Goal: Check status: Check status

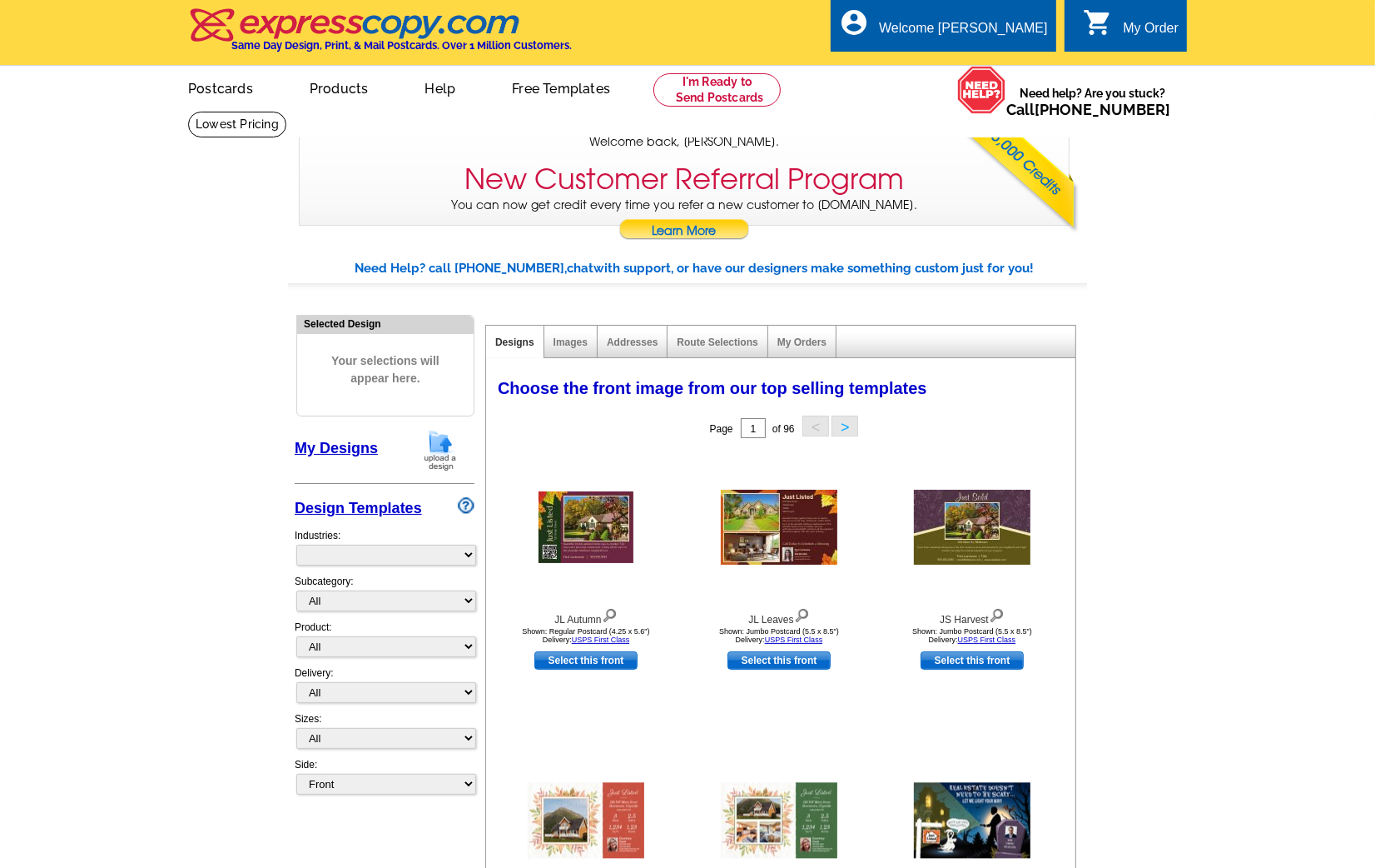
click at [637, 341] on link "Addresses" at bounding box center [632, 342] width 51 height 12
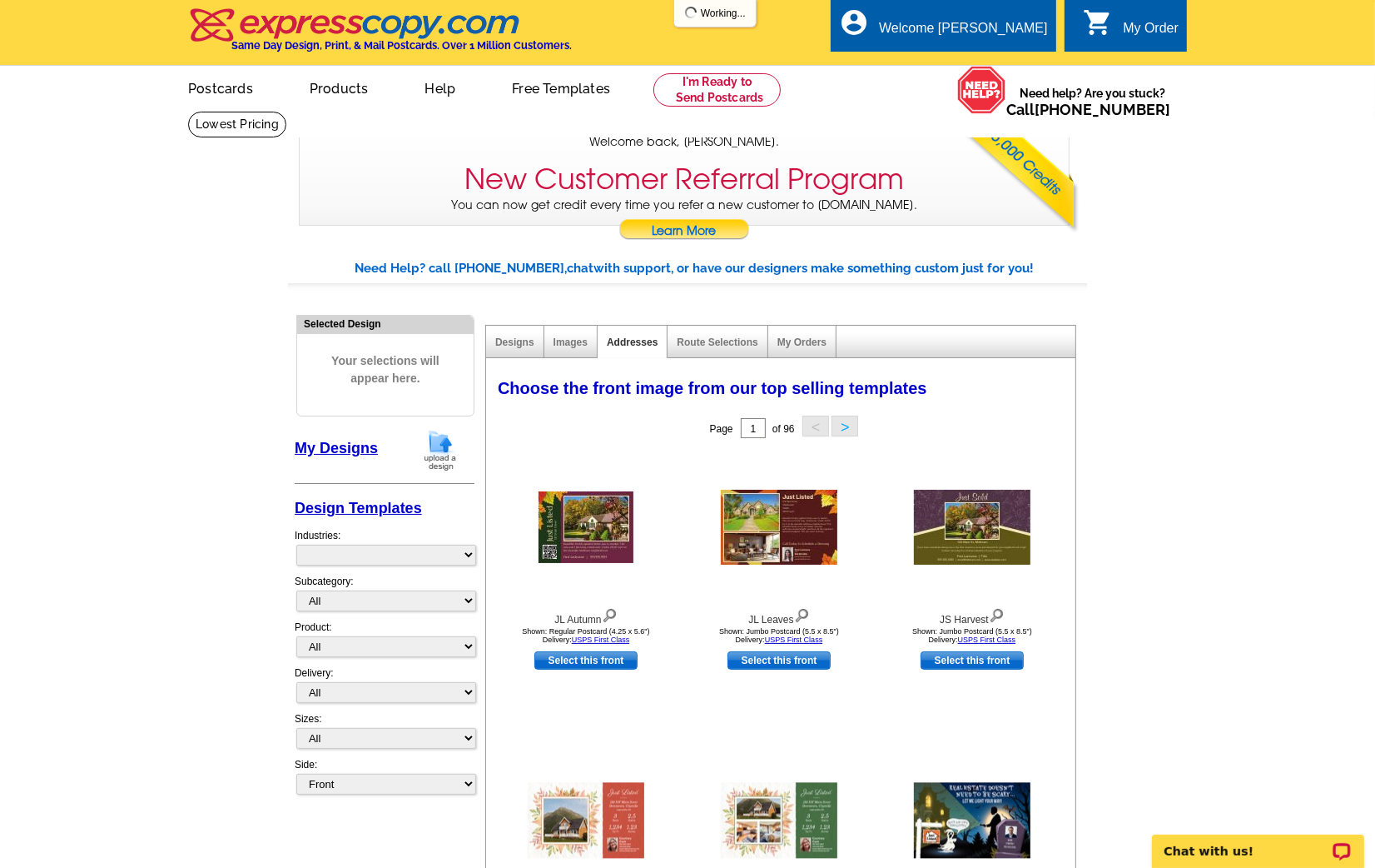
select select "785"
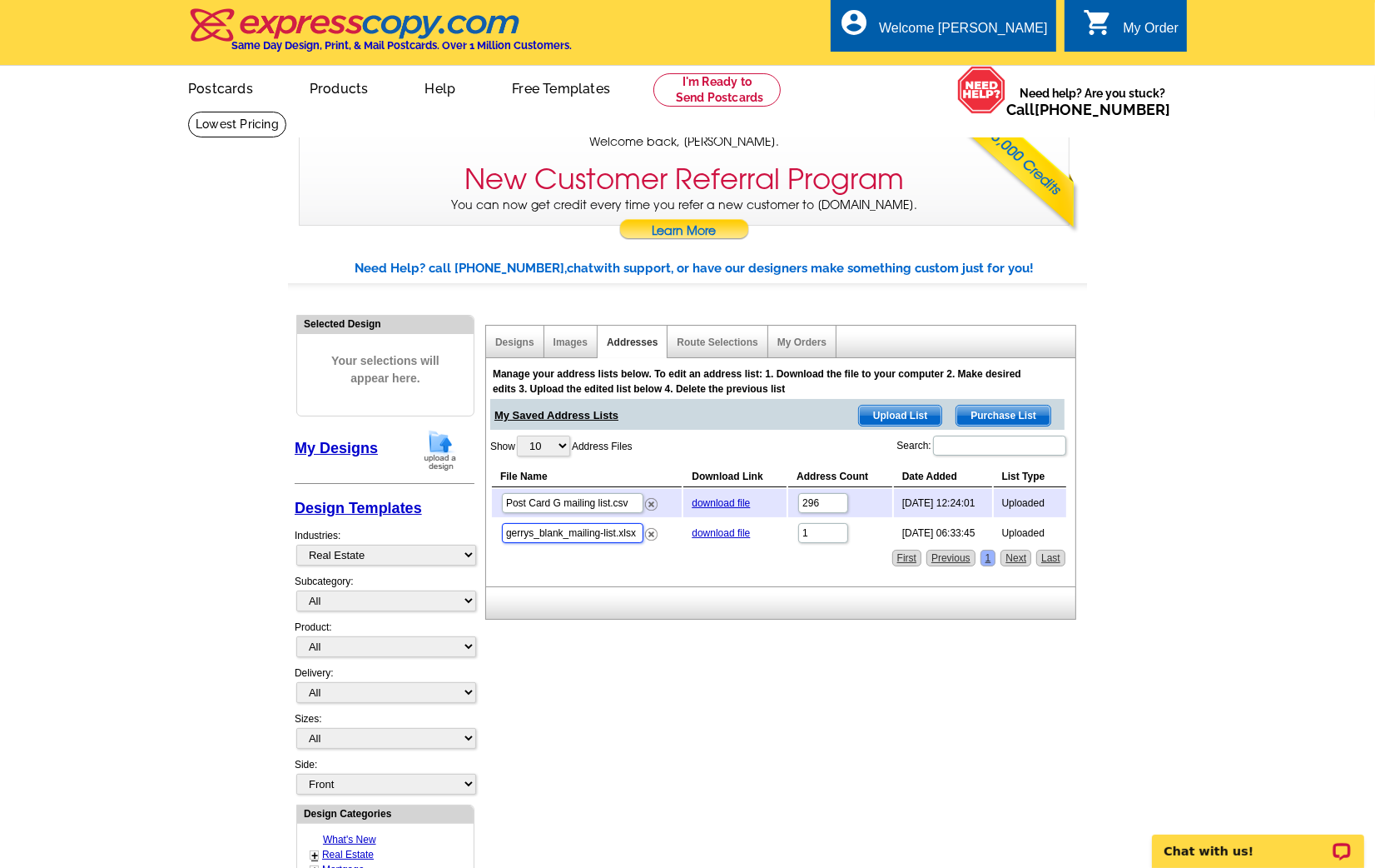
click at [559, 525] on input "gerrys_blank_mailing-list.xlsx" at bounding box center [573, 533] width 141 height 20
click at [556, 495] on input "Post Card G mailing list.csv" at bounding box center [573, 503] width 141 height 20
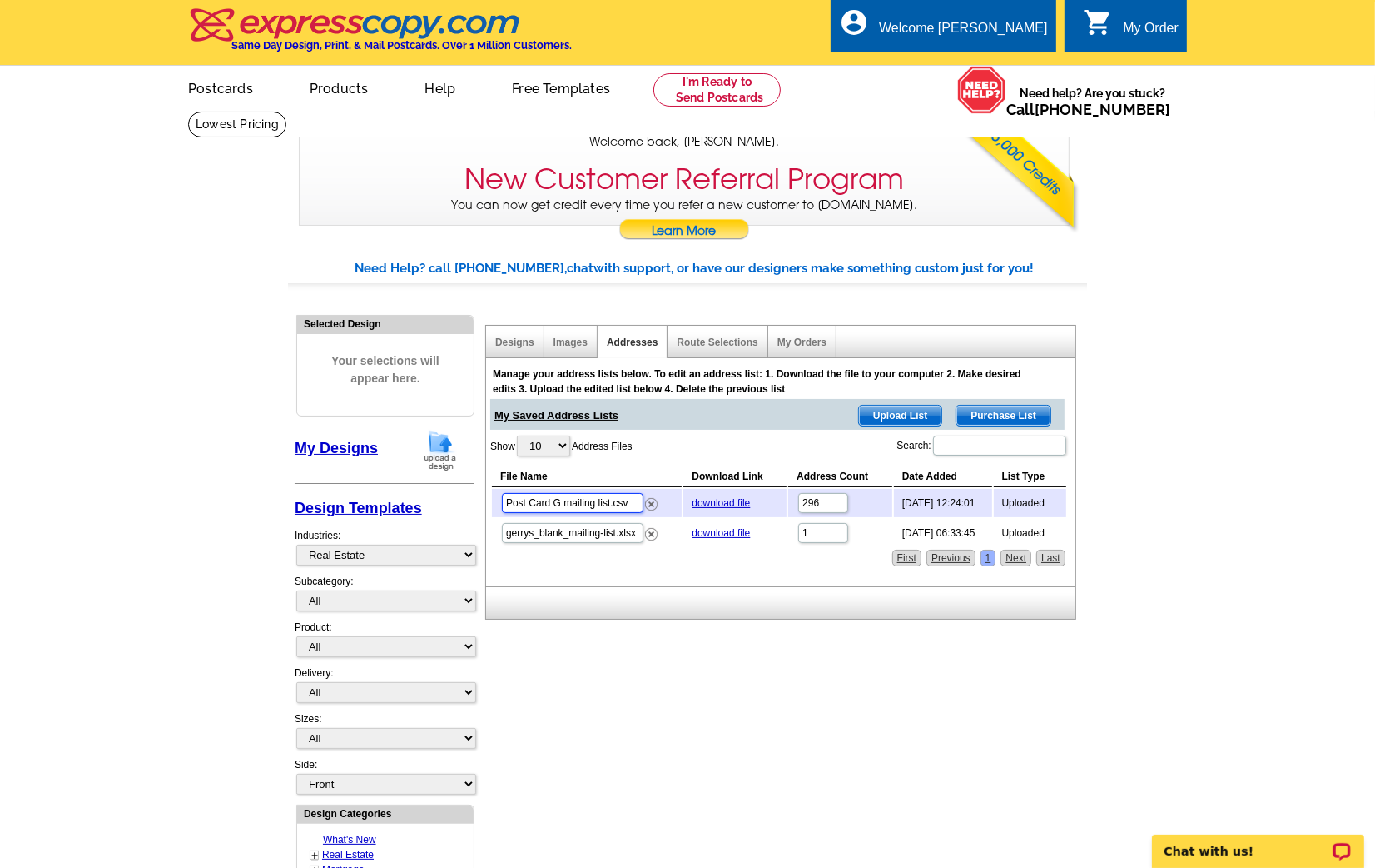
click at [556, 495] on input "Post Card G mailing list.csv" at bounding box center [573, 503] width 141 height 20
click at [791, 341] on link "My Orders" at bounding box center [801, 342] width 49 height 12
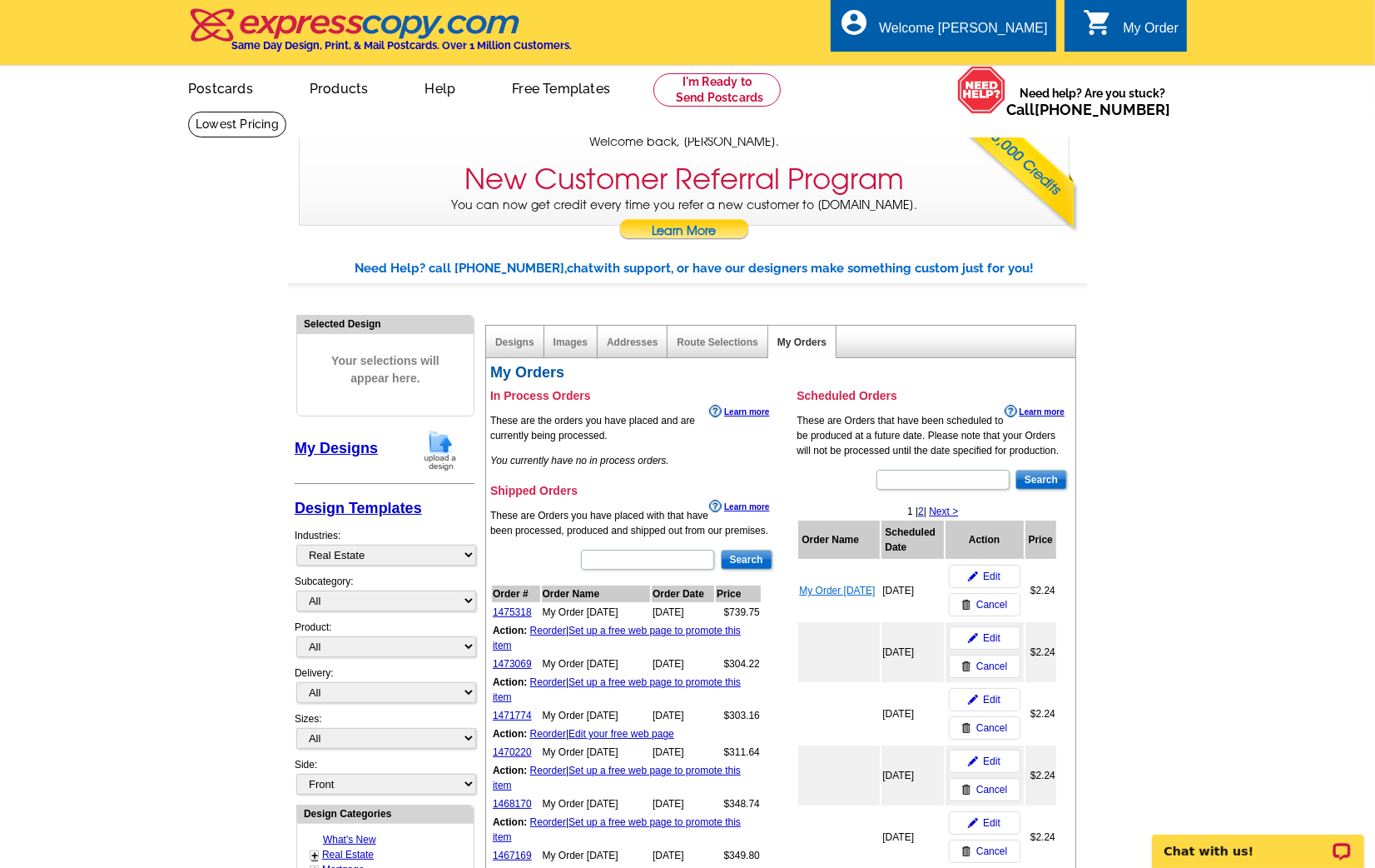
click at [831, 585] on link "My Order [DATE]" at bounding box center [837, 591] width 76 height 12
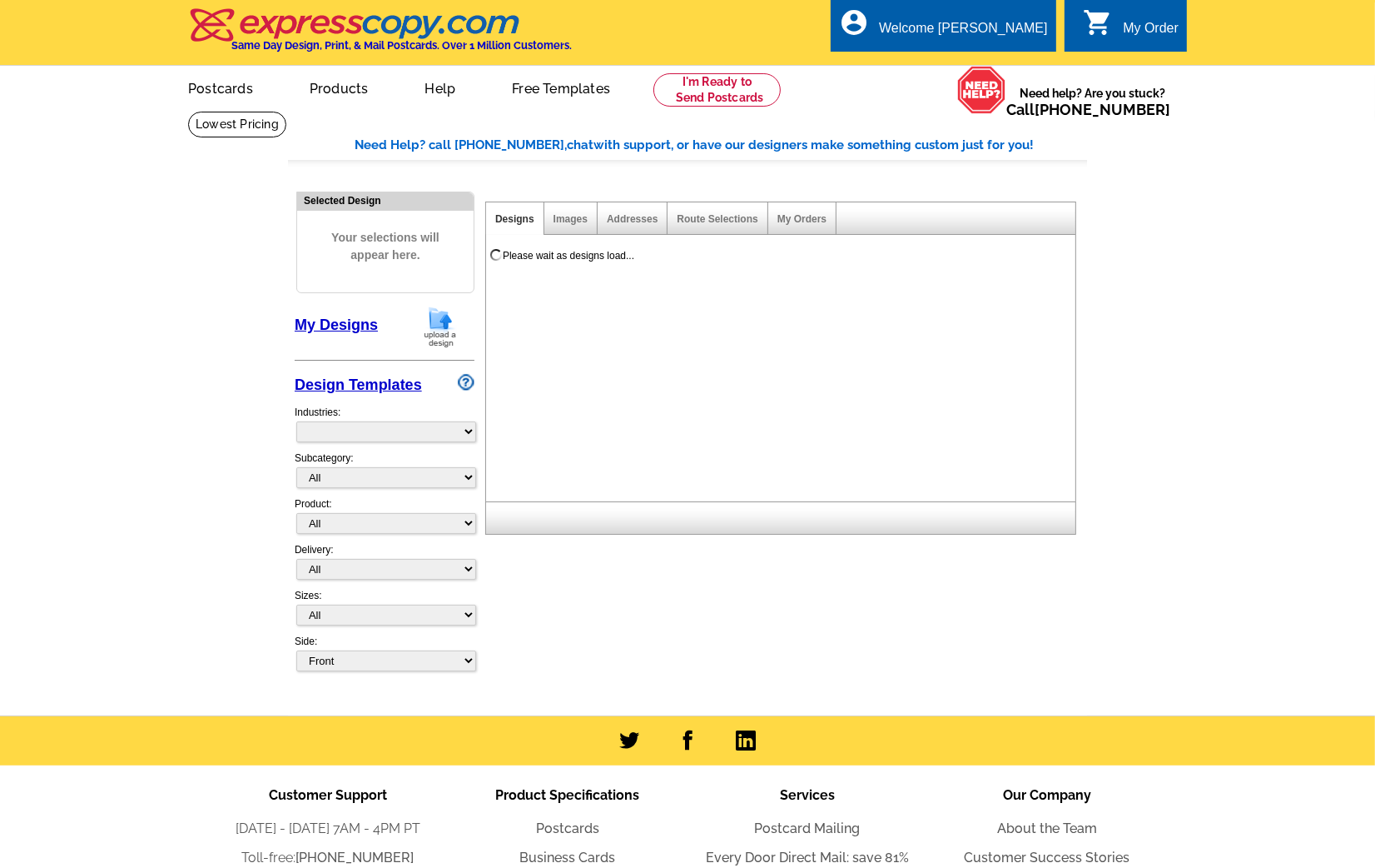
select select "785"
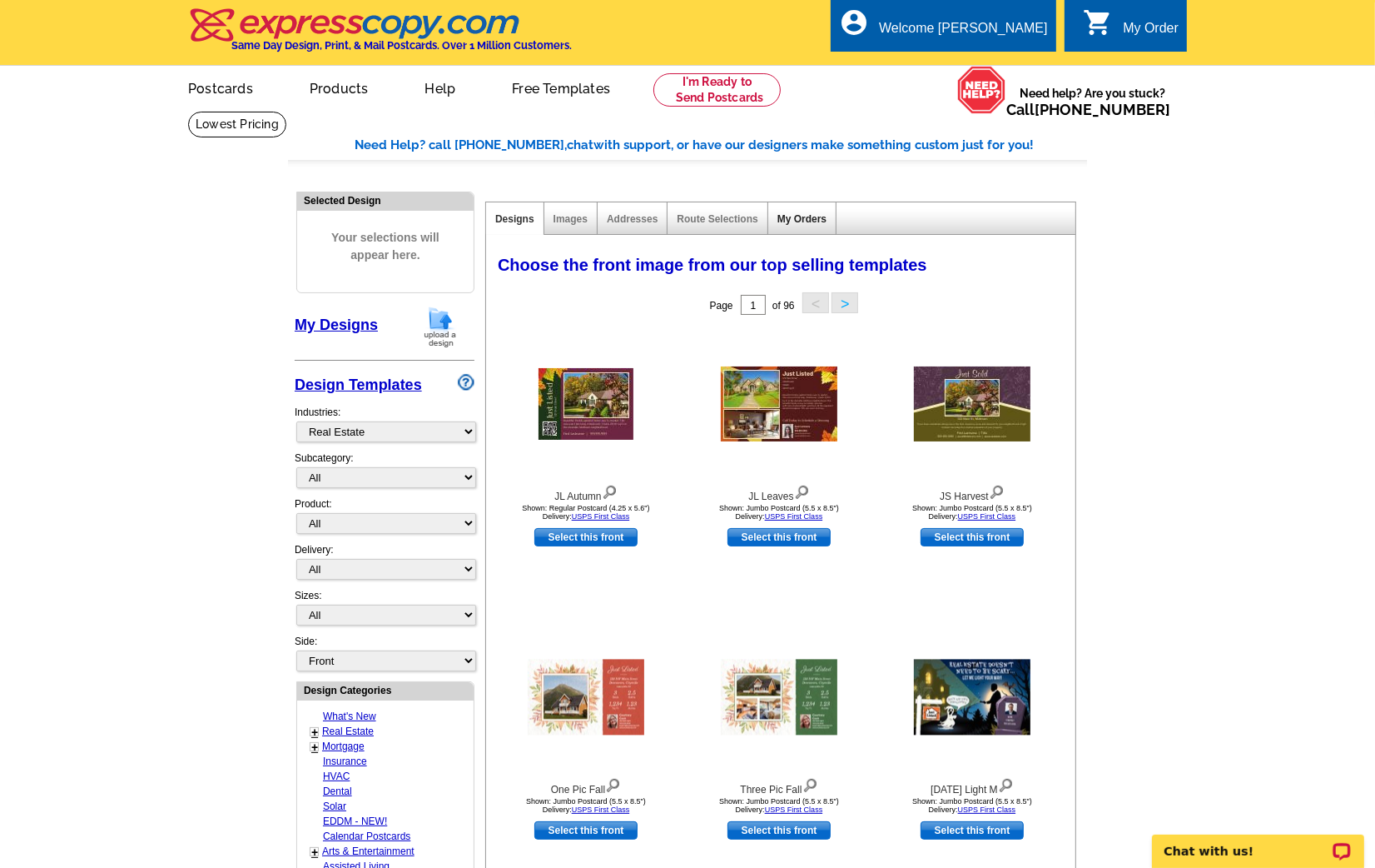
click at [794, 214] on link "My Orders" at bounding box center [801, 219] width 49 height 12
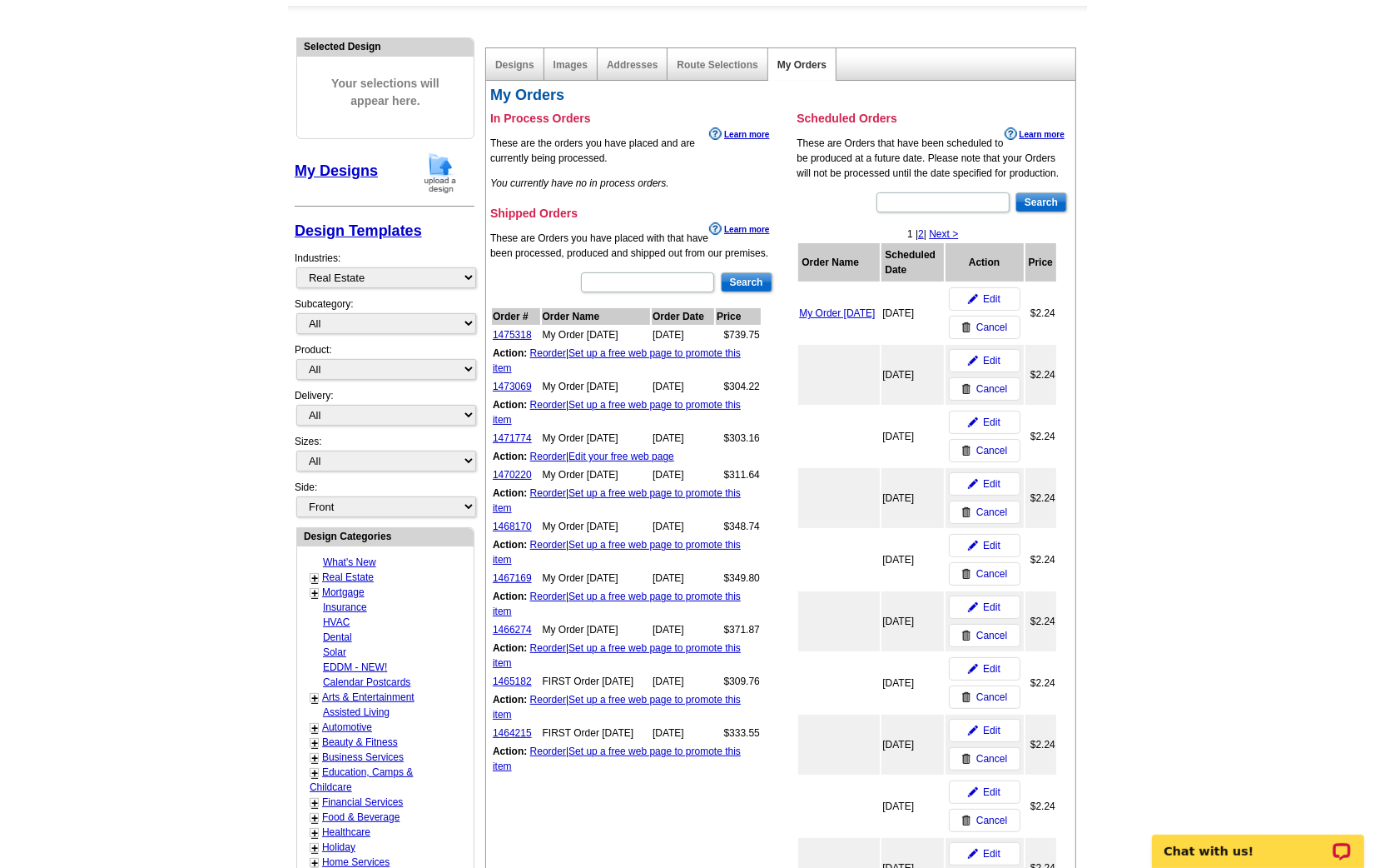
scroll to position [159, 0]
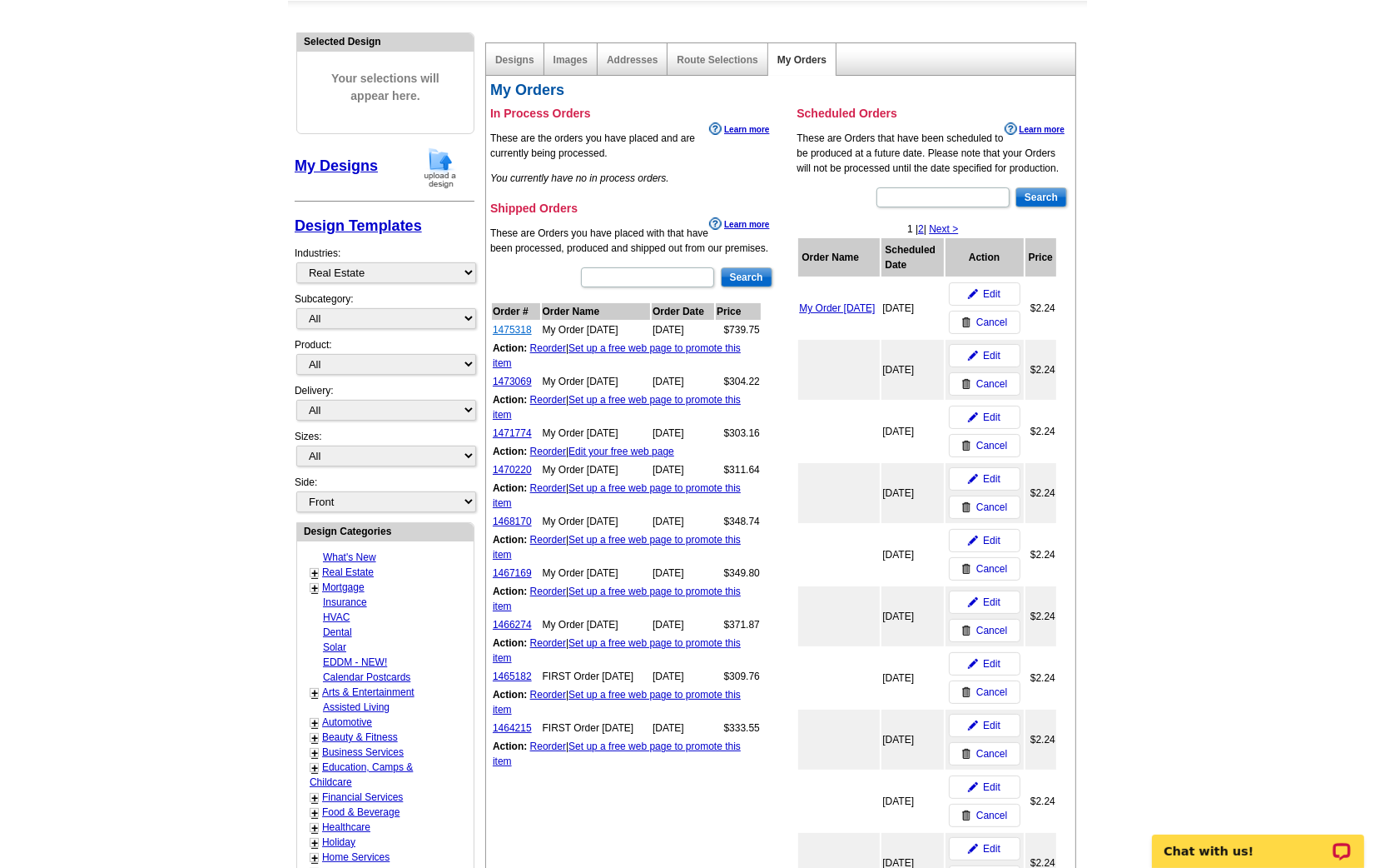
click at [511, 329] on link "1475318" at bounding box center [512, 330] width 39 height 12
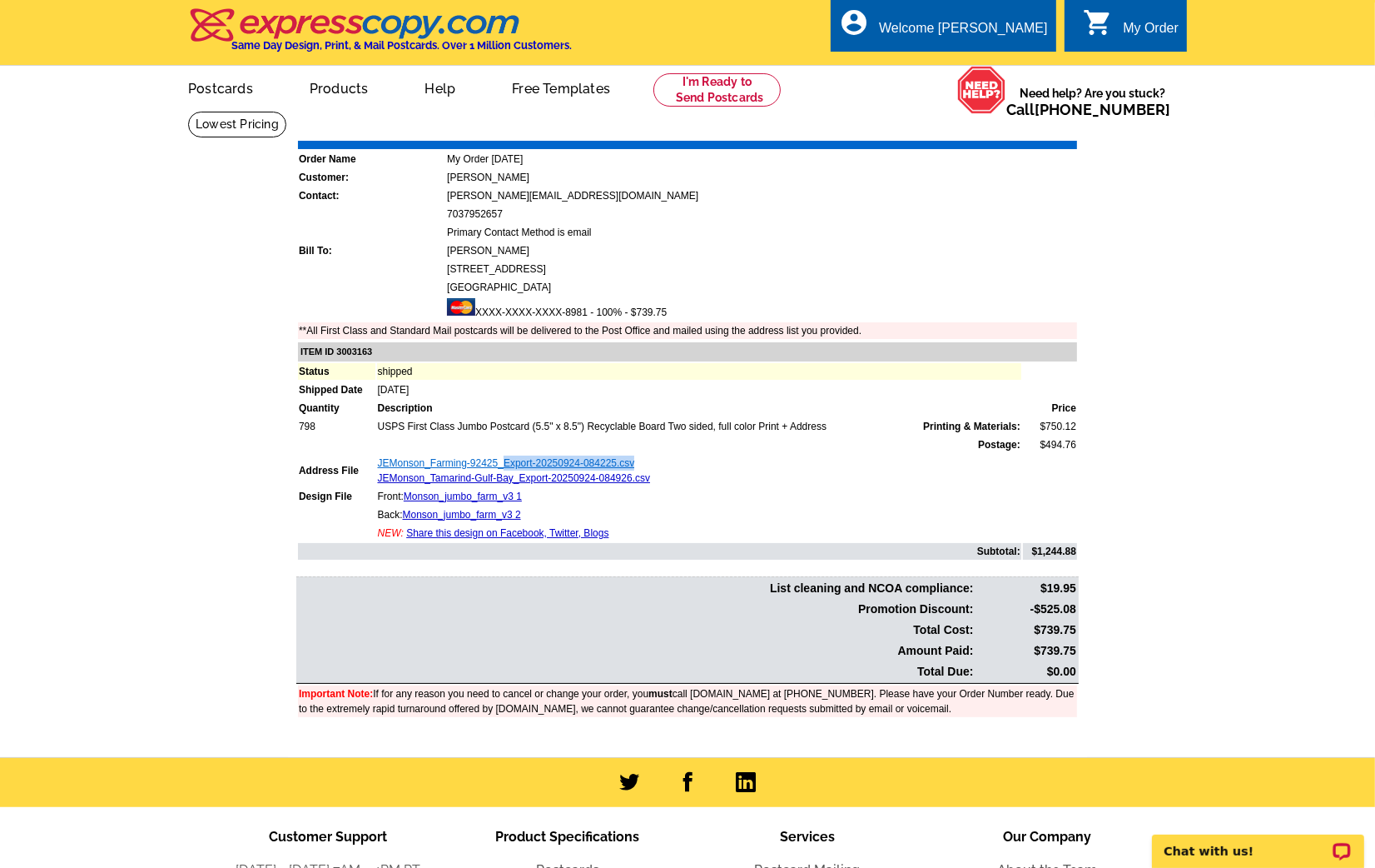
drag, startPoint x: 648, startPoint y: 456, endPoint x: 504, endPoint y: 457, distance: 144.0
click at [504, 457] on td "JEMonson_Farming-92425_Export-20250924-084225.csv JEMonson_Tamarind-Gulf-Bay_Ex…" at bounding box center [699, 470] width 644 height 32
copy link "Export-20250924-084225.csv"
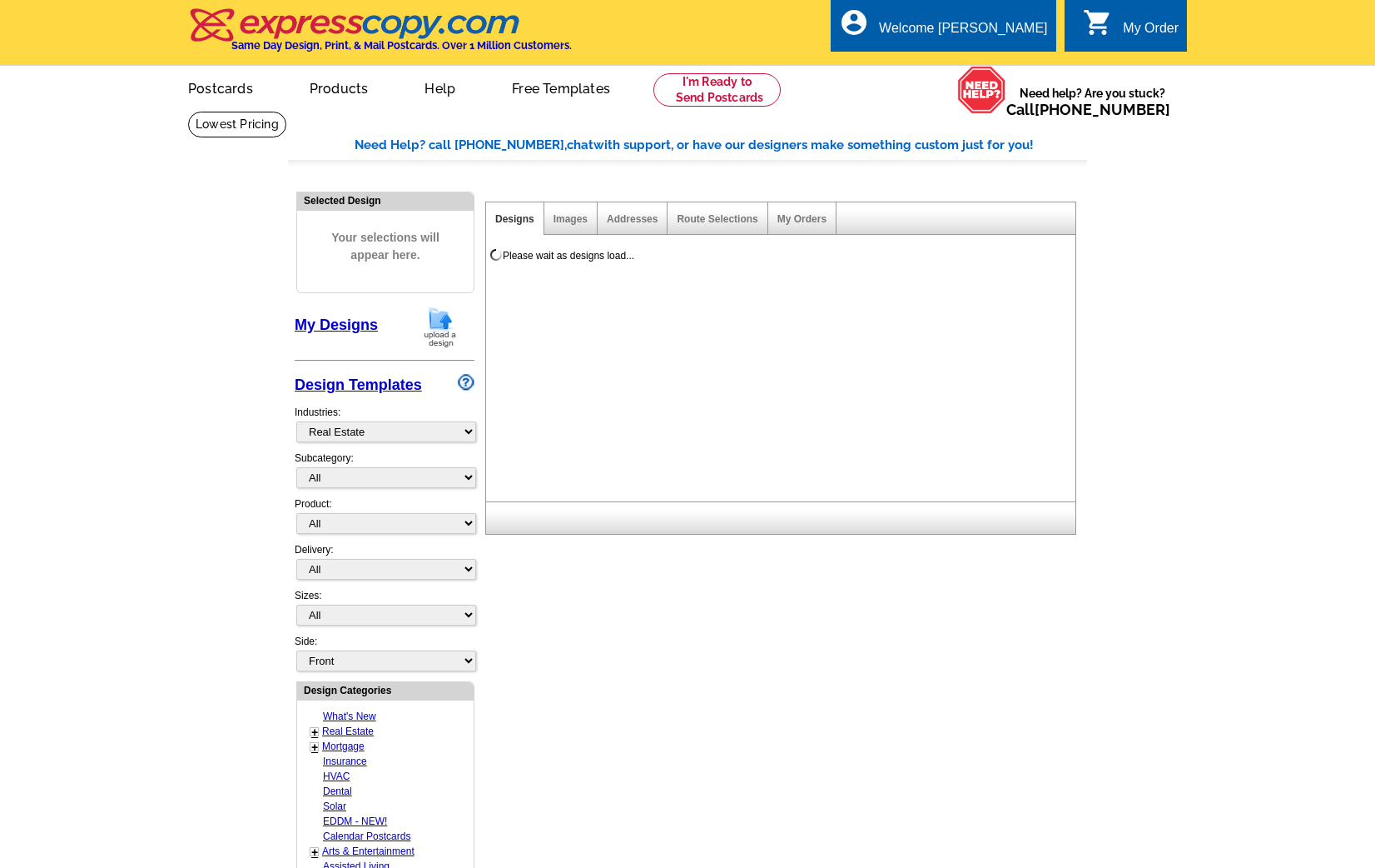
select select "785"
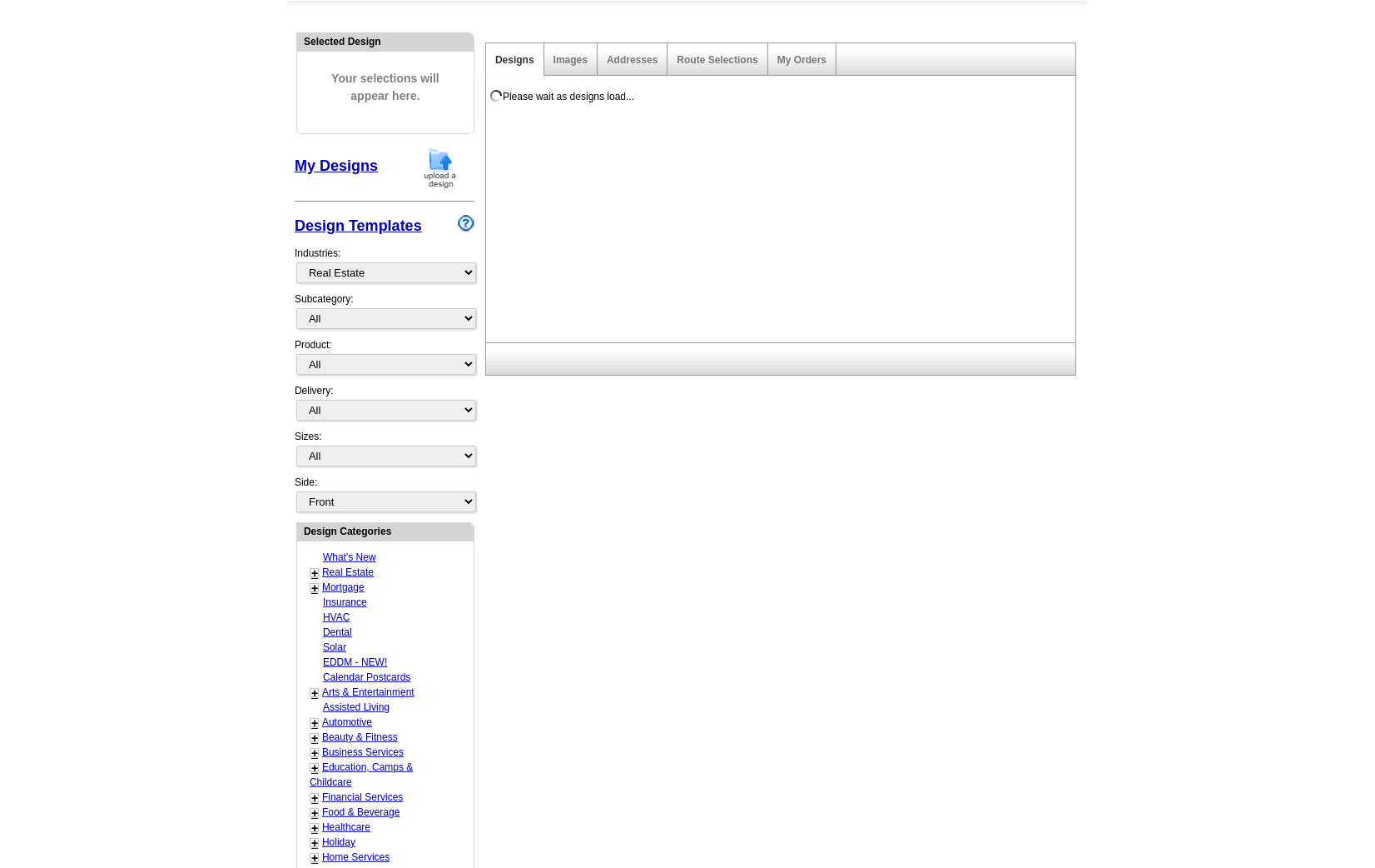
scroll to position [159, 0]
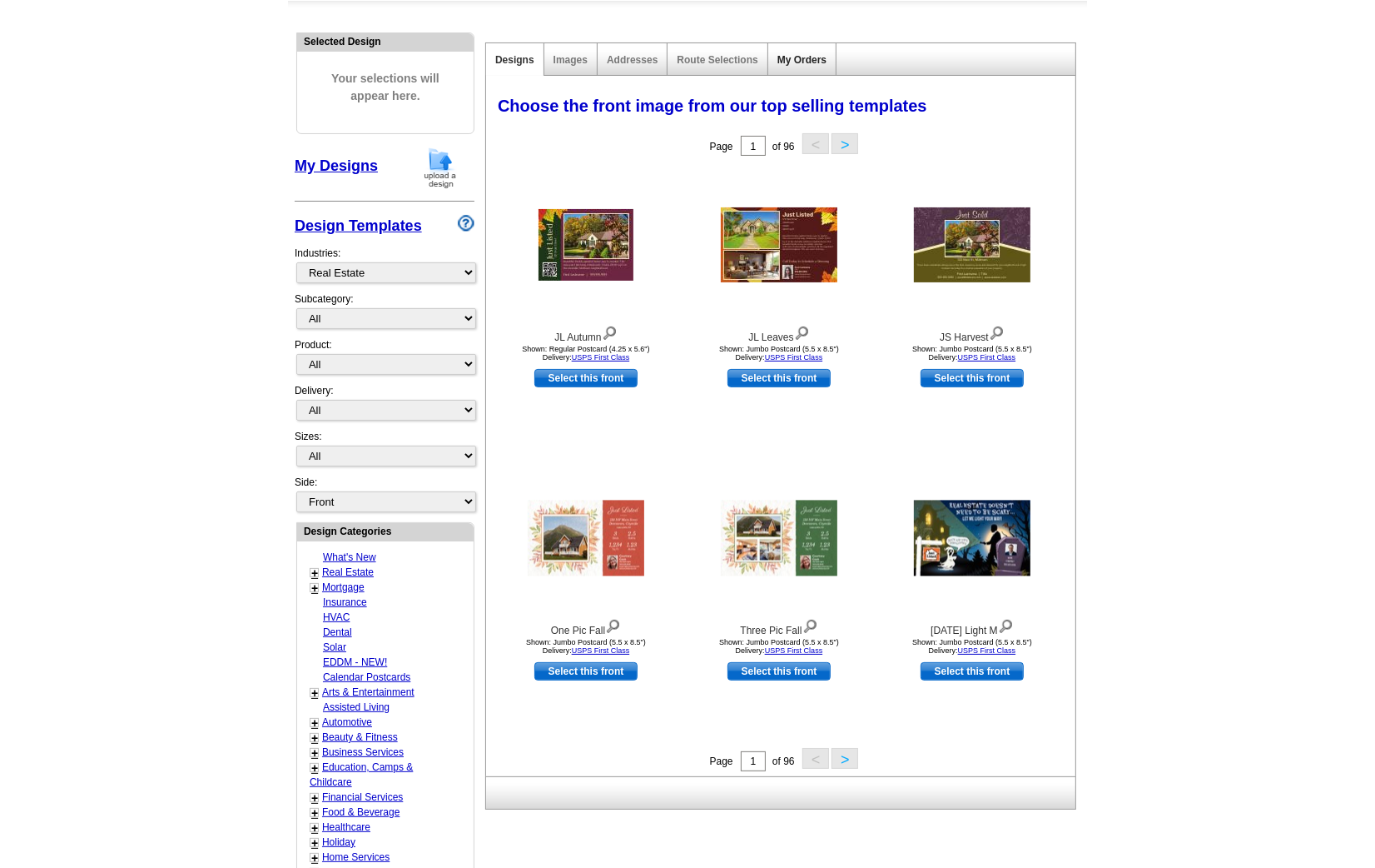
click at [818, 60] on link "My Orders" at bounding box center [801, 60] width 49 height 12
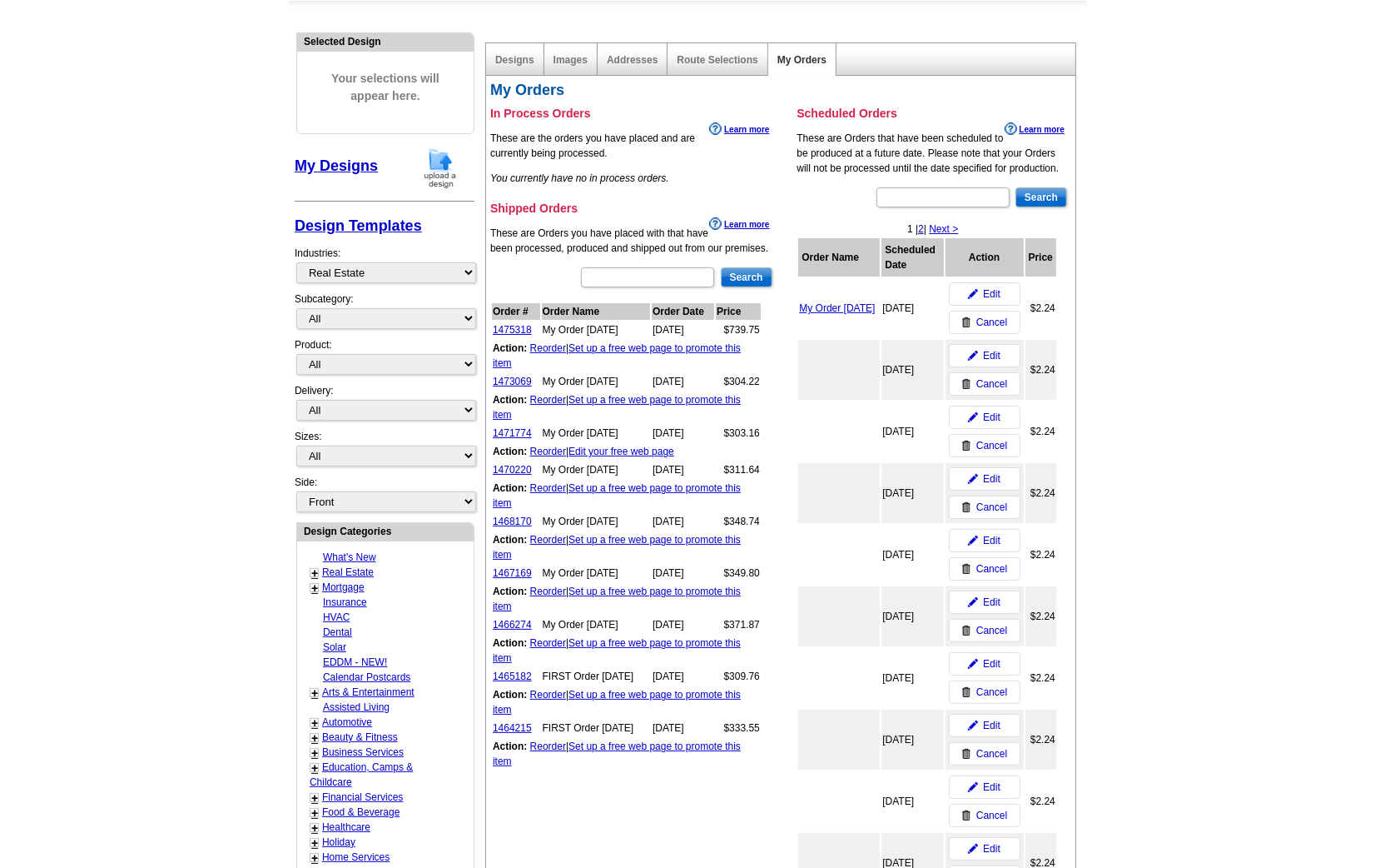
scroll to position [0, 0]
